Goal: Information Seeking & Learning: Learn about a topic

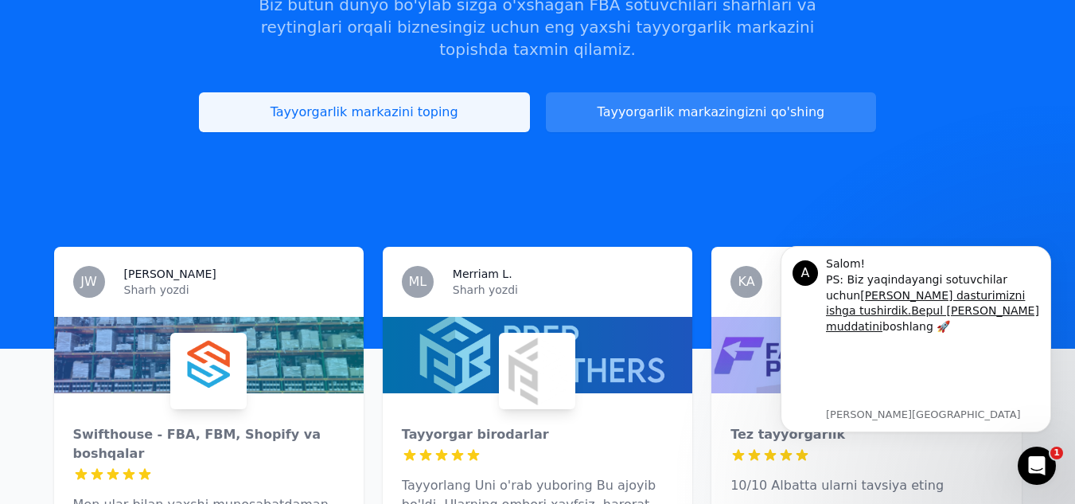
scroll to position [239, 0]
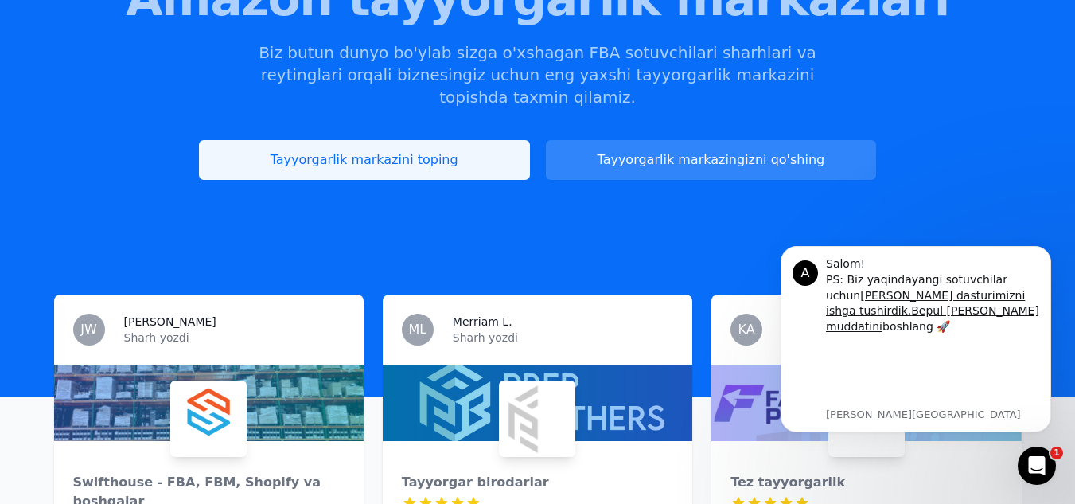
click at [447, 151] on link "Tayyorgarlik markazini toping" at bounding box center [364, 160] width 331 height 40
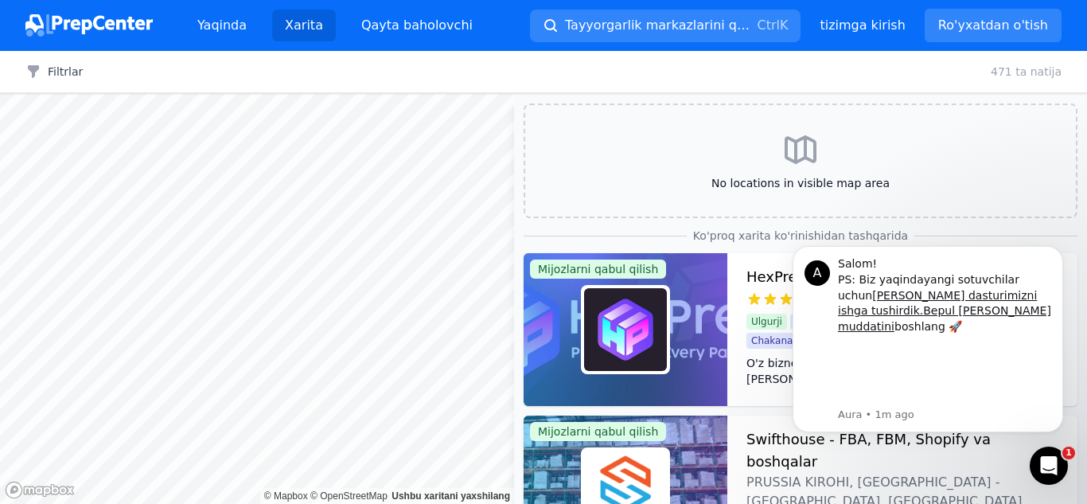
click at [181, 319] on body "Yaqinda Xarita Qayta baholovchi Tayyorgarlik markazlarini qidirish Ctrl K Asosi…" at bounding box center [543, 252] width 1087 height 504
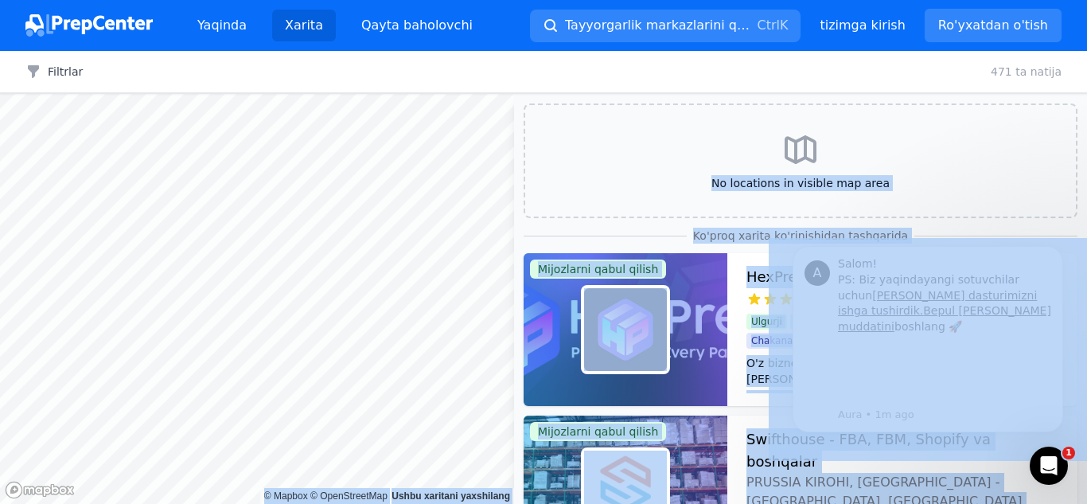
click at [560, 197] on div "Foyda tayyorlash markazi [GEOGRAPHIC_DATA], AQSh Sharhlar yo'q" at bounding box center [476, 214] width 266 height 60
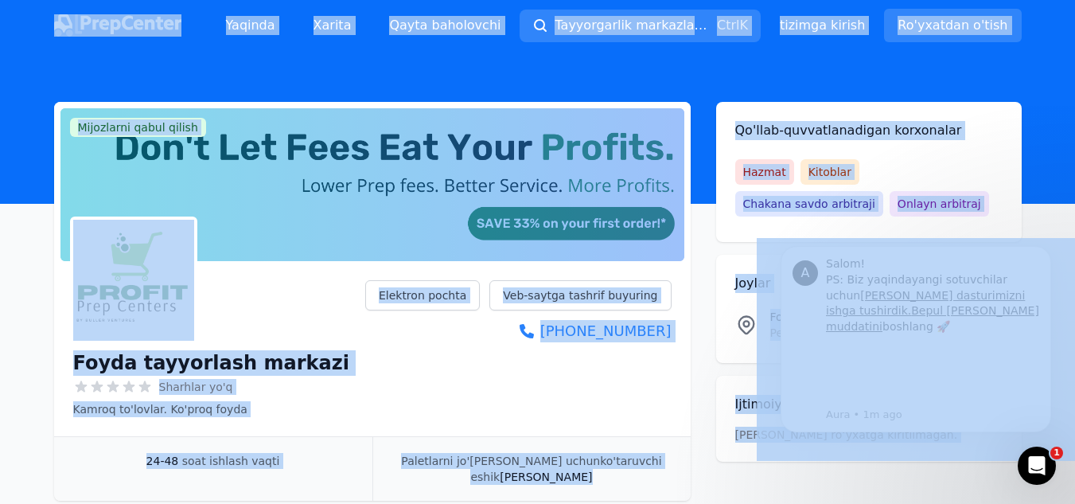
click at [443, 68] on header at bounding box center [537, 127] width 1075 height 153
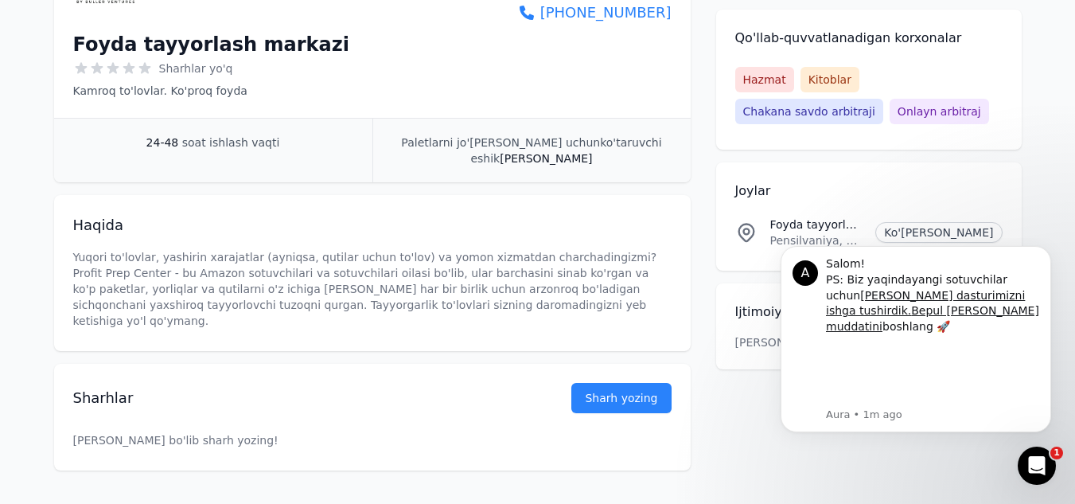
scroll to position [80, 0]
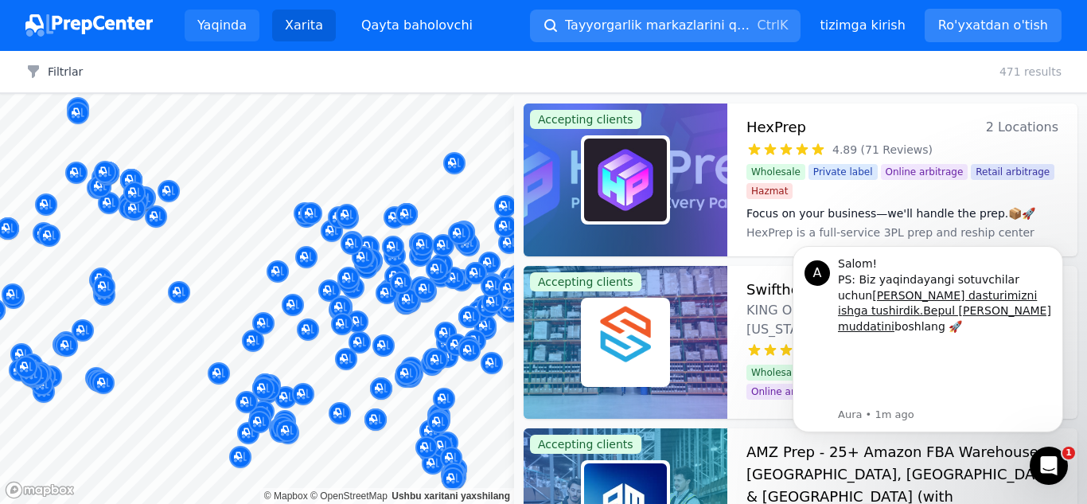
click at [203, 25] on font "Yaqinda" at bounding box center [221, 25] width 49 height 15
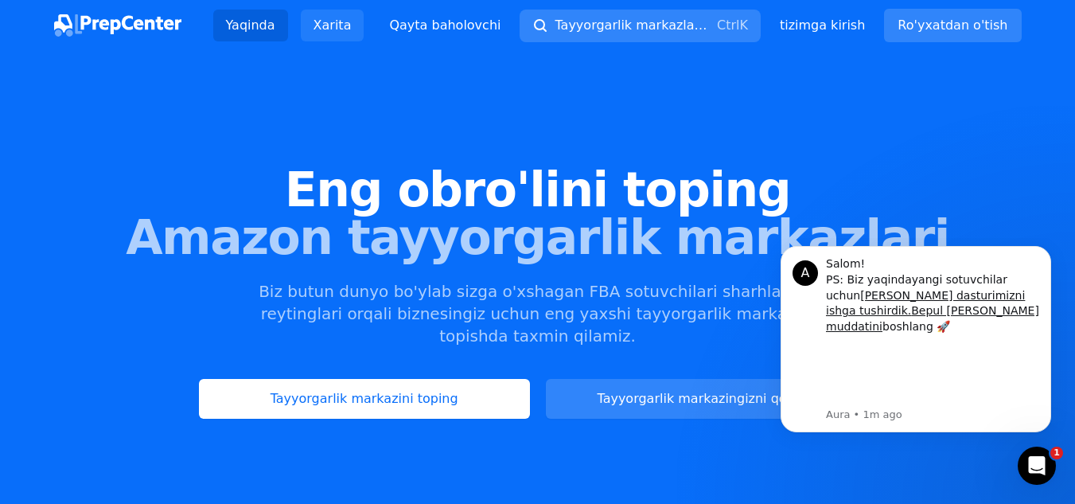
click at [329, 34] on link "Xarita" at bounding box center [333, 26] width 64 height 32
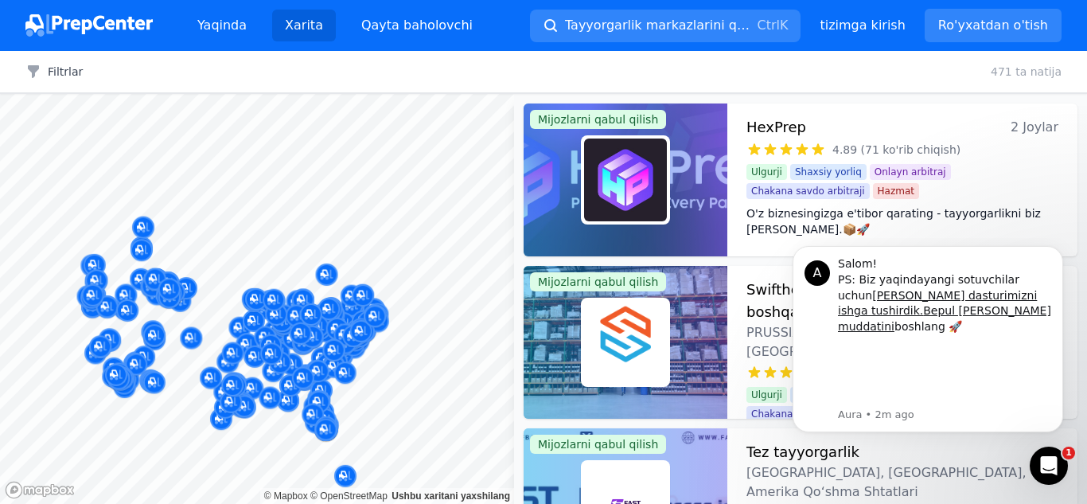
click at [134, 94] on div at bounding box center [257, 94] width 514 height 0
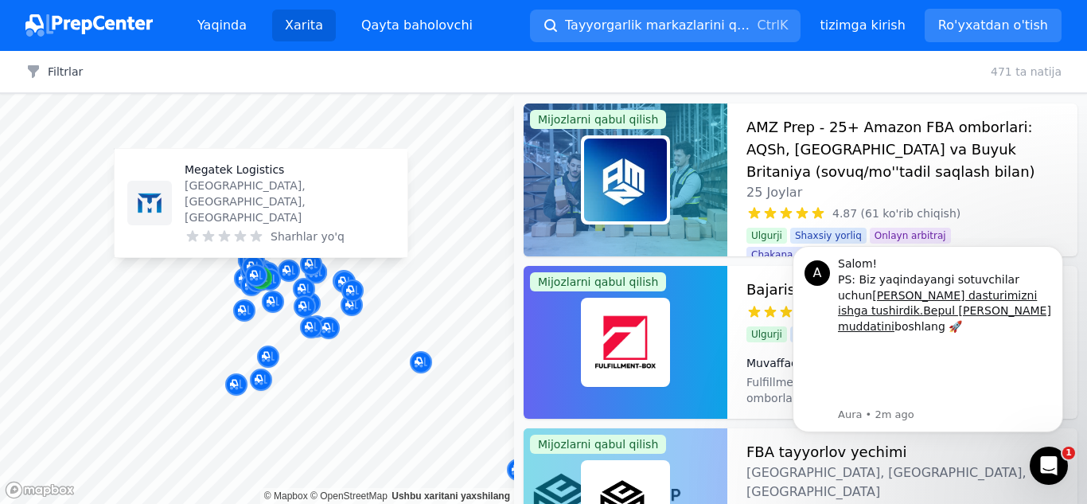
click at [271, 278] on div "Xarita belgisi" at bounding box center [261, 278] width 22 height 22
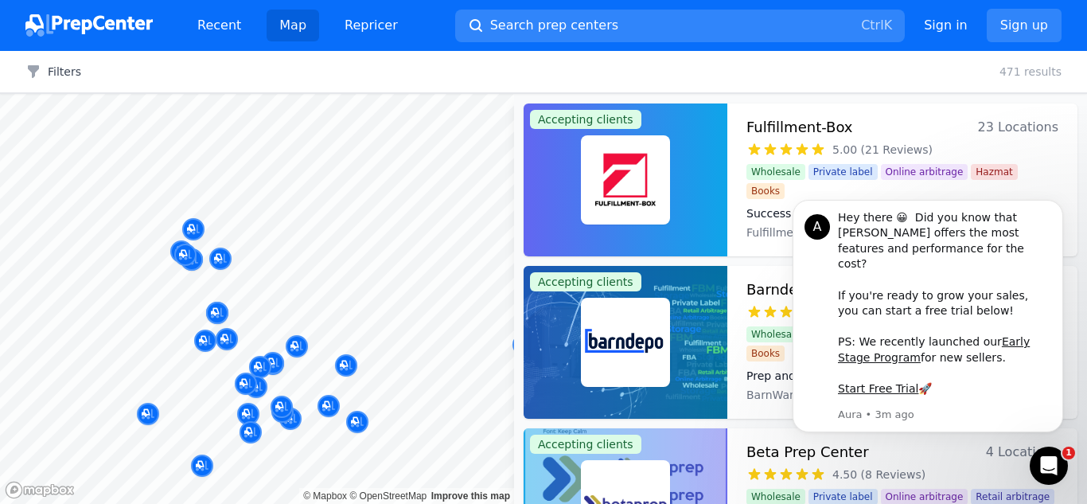
click at [193, 229] on div at bounding box center [233, 234] width 306 height 13
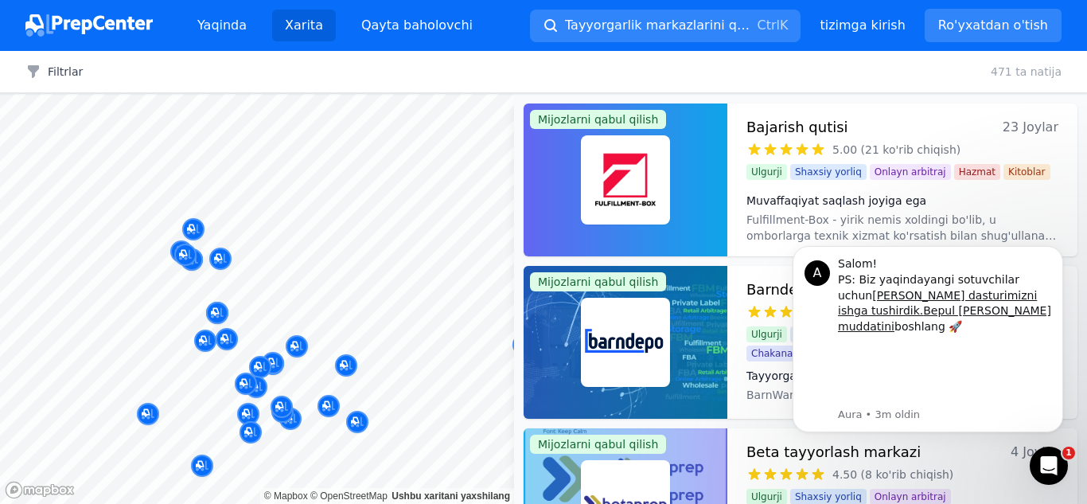
click at [188, 233] on div at bounding box center [233, 234] width 306 height 13
click at [897, 318] on font "Bepul [PERSON_NAME] muddatini" at bounding box center [944, 318] width 213 height 29
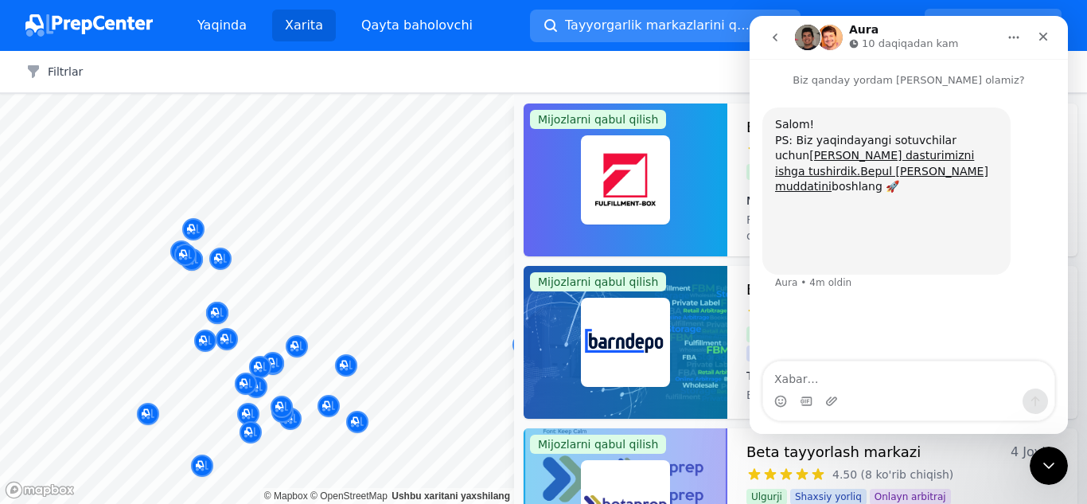
click at [697, 27] on font "Tayyorgarlik markazlarini qidirish" at bounding box center [670, 25] width 211 height 15
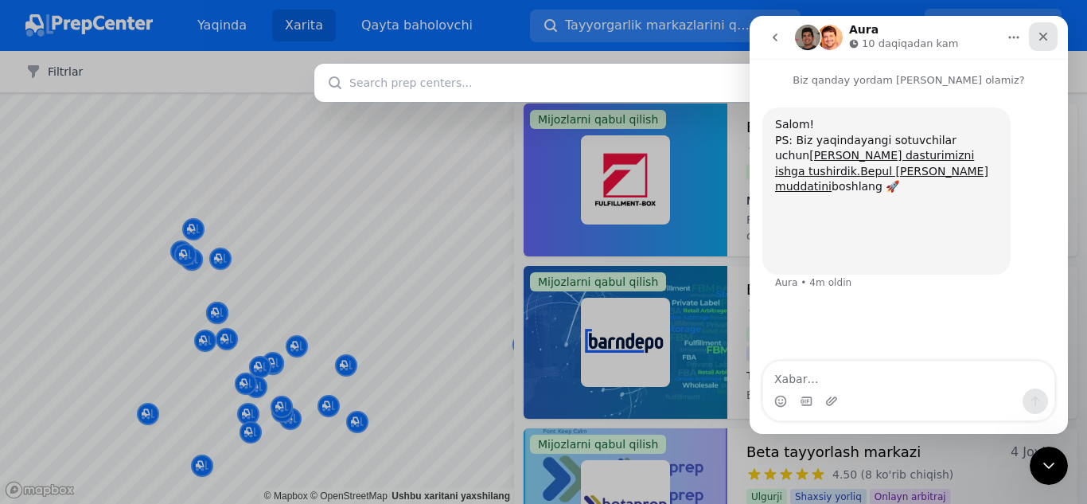
click at [1040, 37] on icon "Yopish" at bounding box center [1043, 36] width 13 height 13
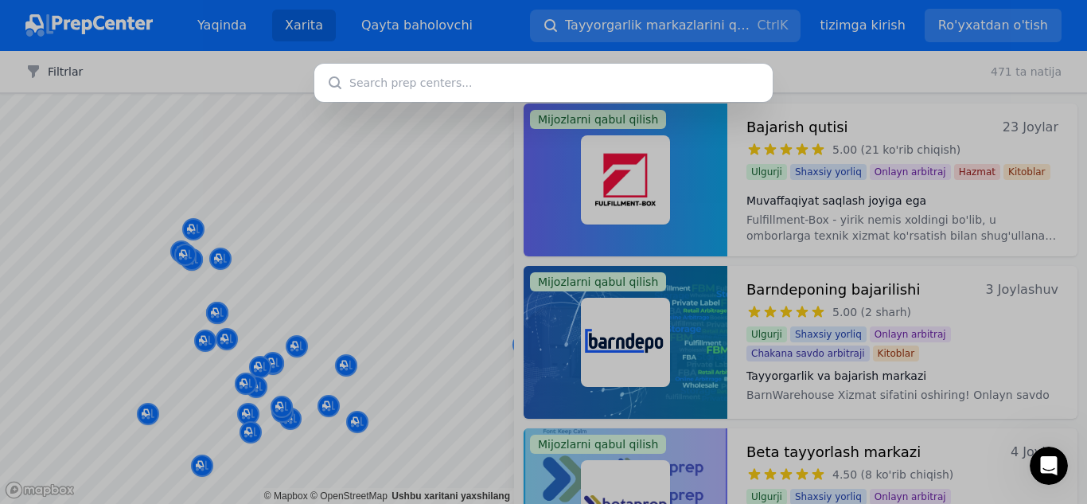
click at [793, 119] on div at bounding box center [543, 252] width 1087 height 504
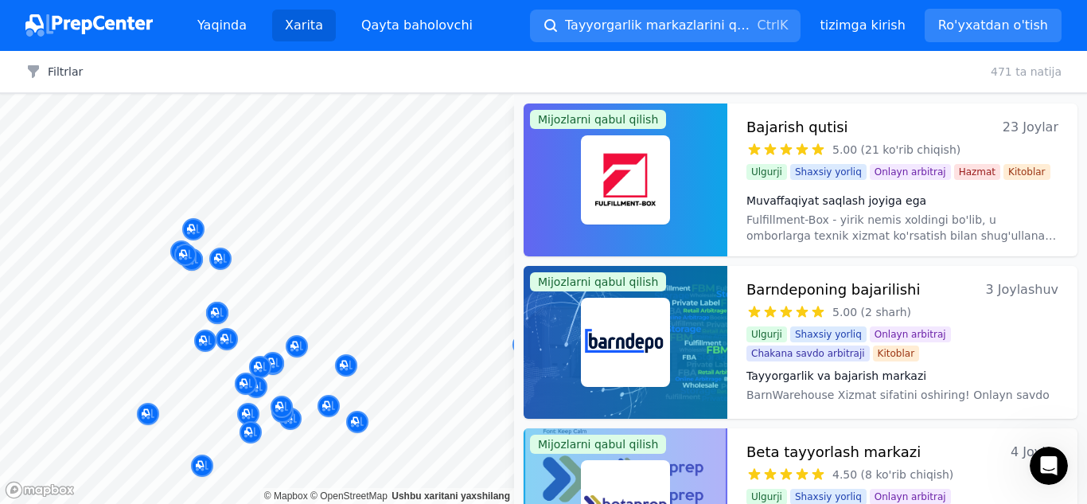
click at [220, 341] on div at bounding box center [251, 336] width 306 height 13
click at [226, 341] on div at bounding box center [251, 336] width 306 height 13
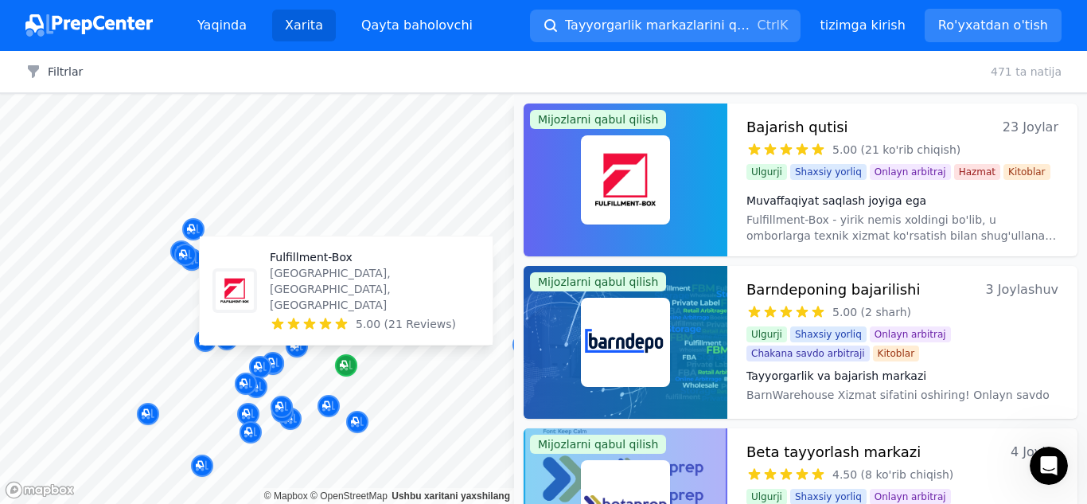
click at [348, 364] on icon "Xarita belgisi" at bounding box center [346, 365] width 13 height 16
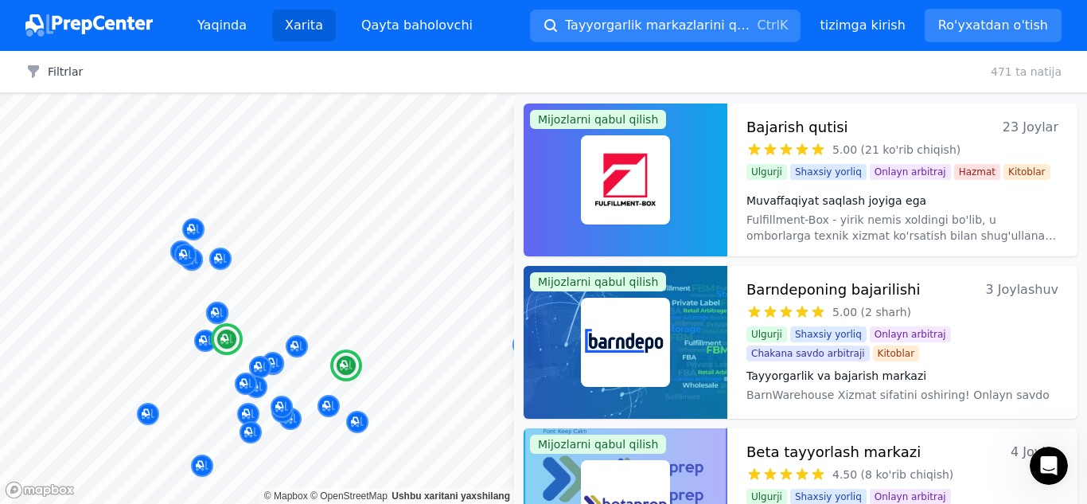
click at [786, 200] on font "Muvaffaqiyat saqlash joyiga ega" at bounding box center [836, 200] width 180 height 13
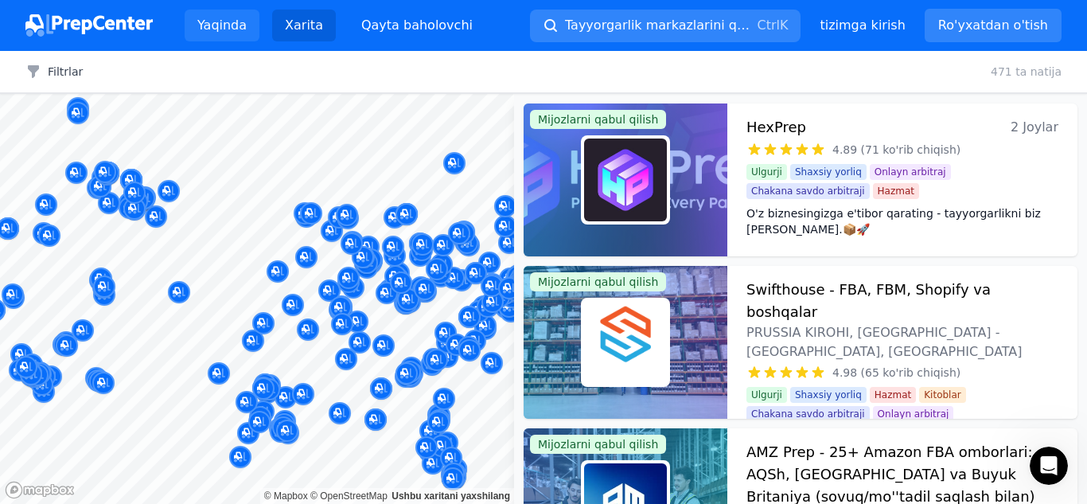
click at [235, 27] on font "Yaqinda" at bounding box center [221, 25] width 49 height 15
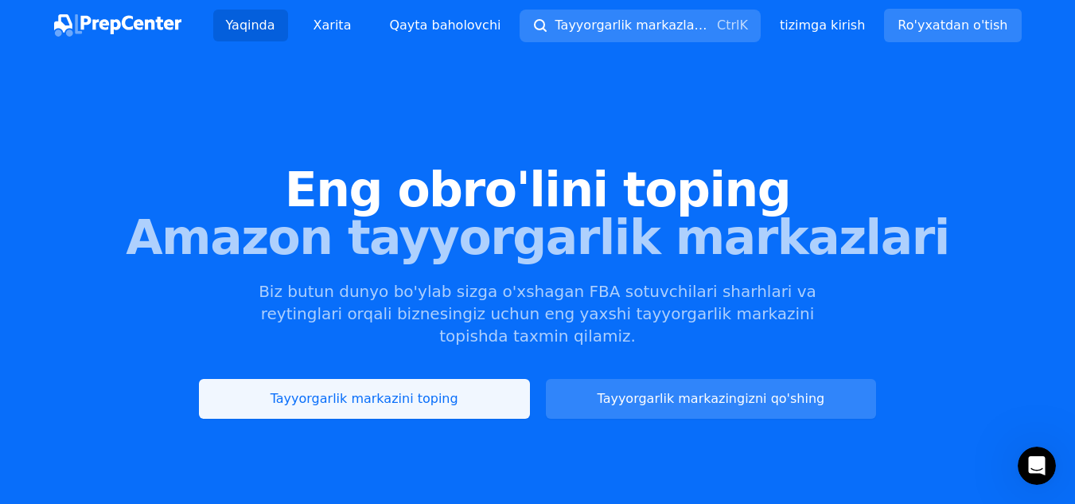
click at [381, 395] on link "Tayyorgarlik markazini toping" at bounding box center [364, 399] width 331 height 40
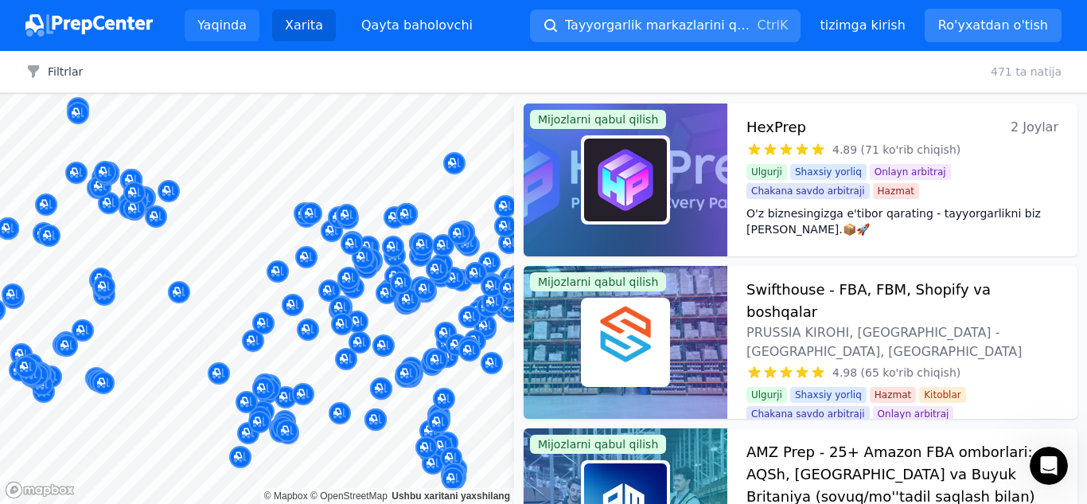
click at [228, 18] on font "Yaqinda" at bounding box center [221, 25] width 49 height 15
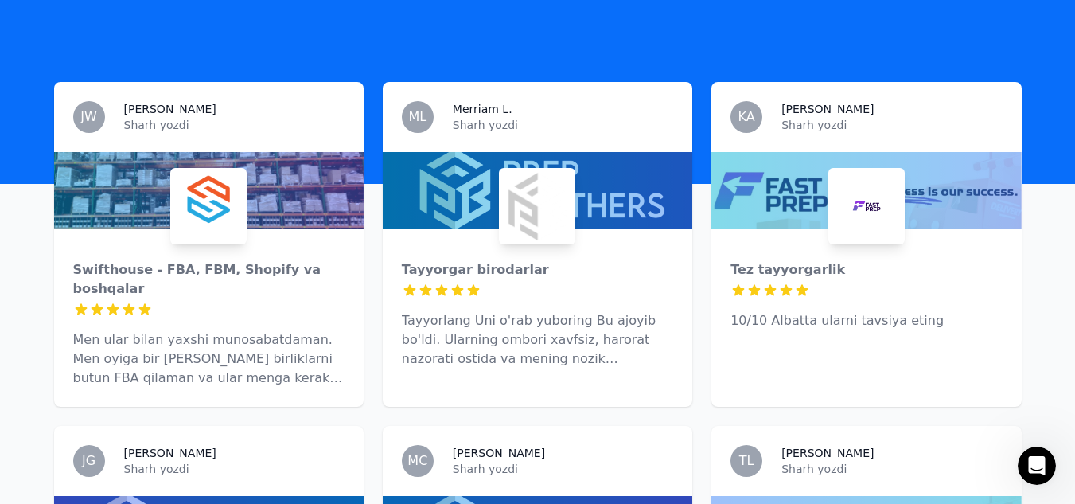
scroll to position [477, 0]
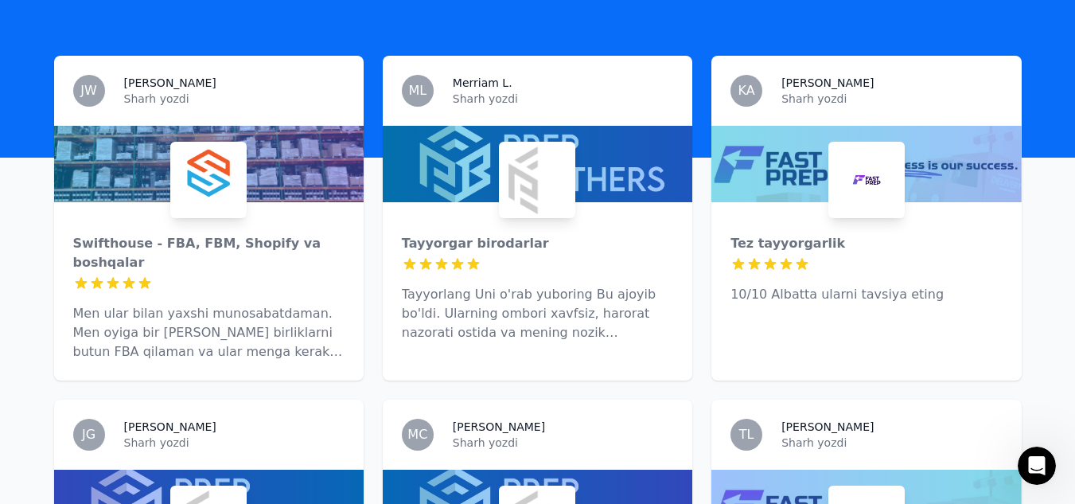
click at [487, 259] on div "Tayyorgar birodarlar 5 yulduzdan 5 tasi Tayyorlang Uni o'rab yuboring Bu ajoyib…" at bounding box center [537, 281] width 309 height 159
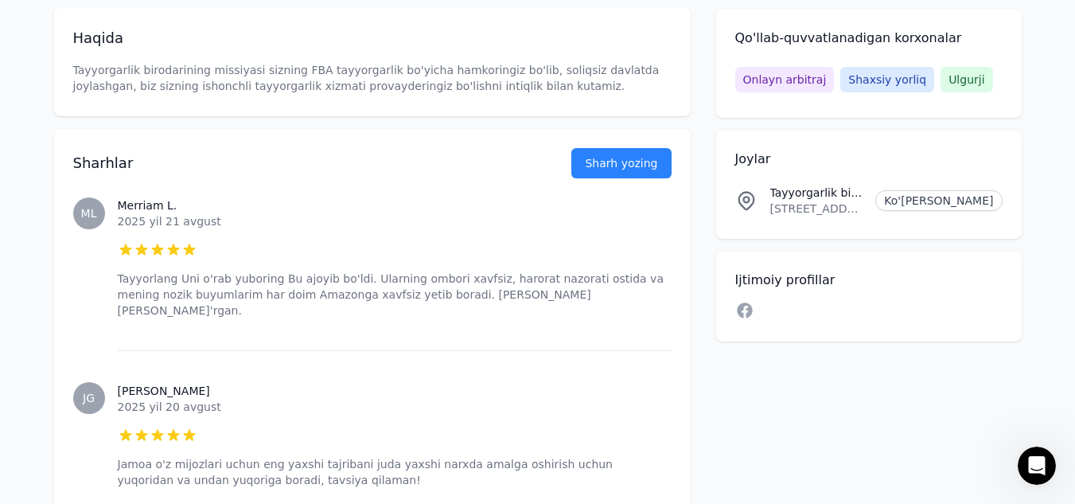
scroll to position [477, 0]
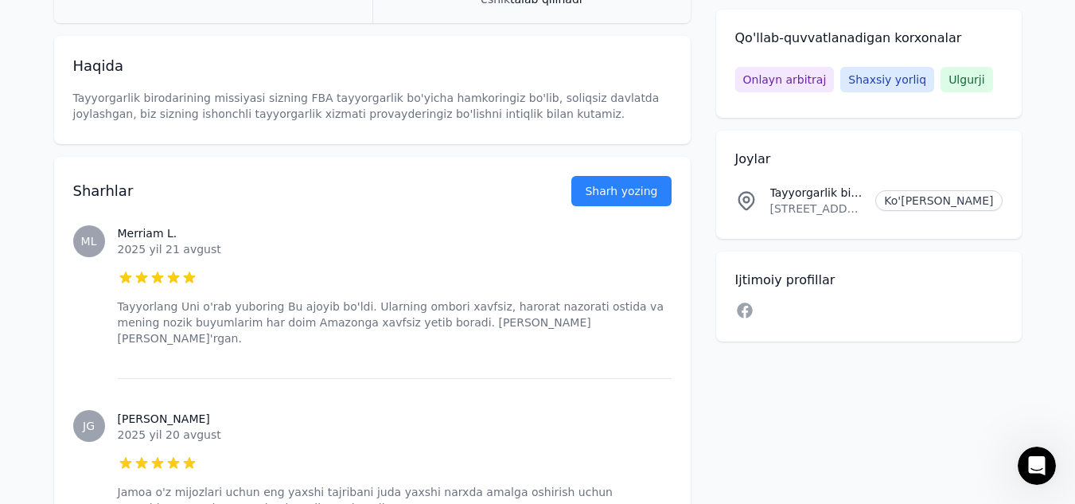
click at [350, 96] on font "Tayyorgarlik birodarining missiyasi sizning FBA tayyorgarlik bo'yicha hamkoring…" at bounding box center [368, 105] width 590 height 29
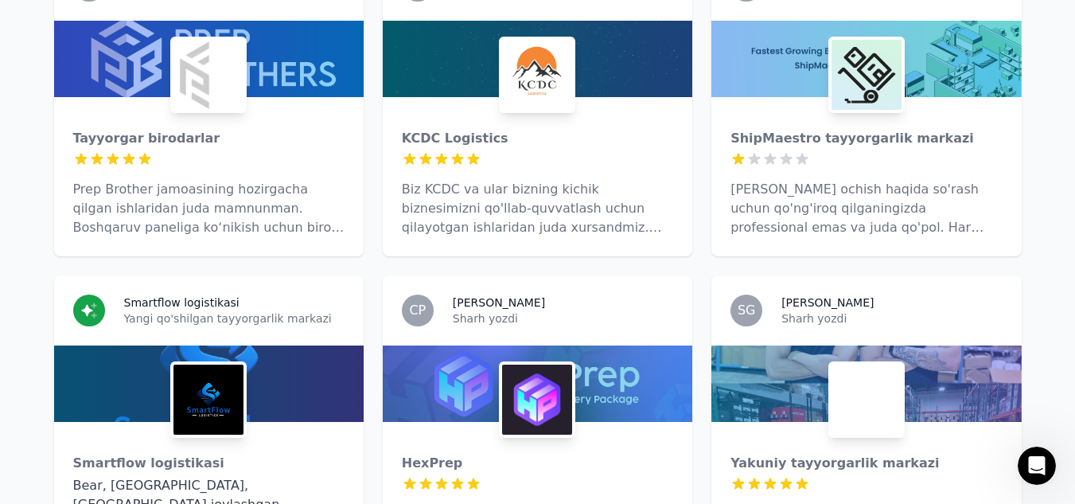
scroll to position [3262, 0]
